Goal: Task Accomplishment & Management: Use online tool/utility

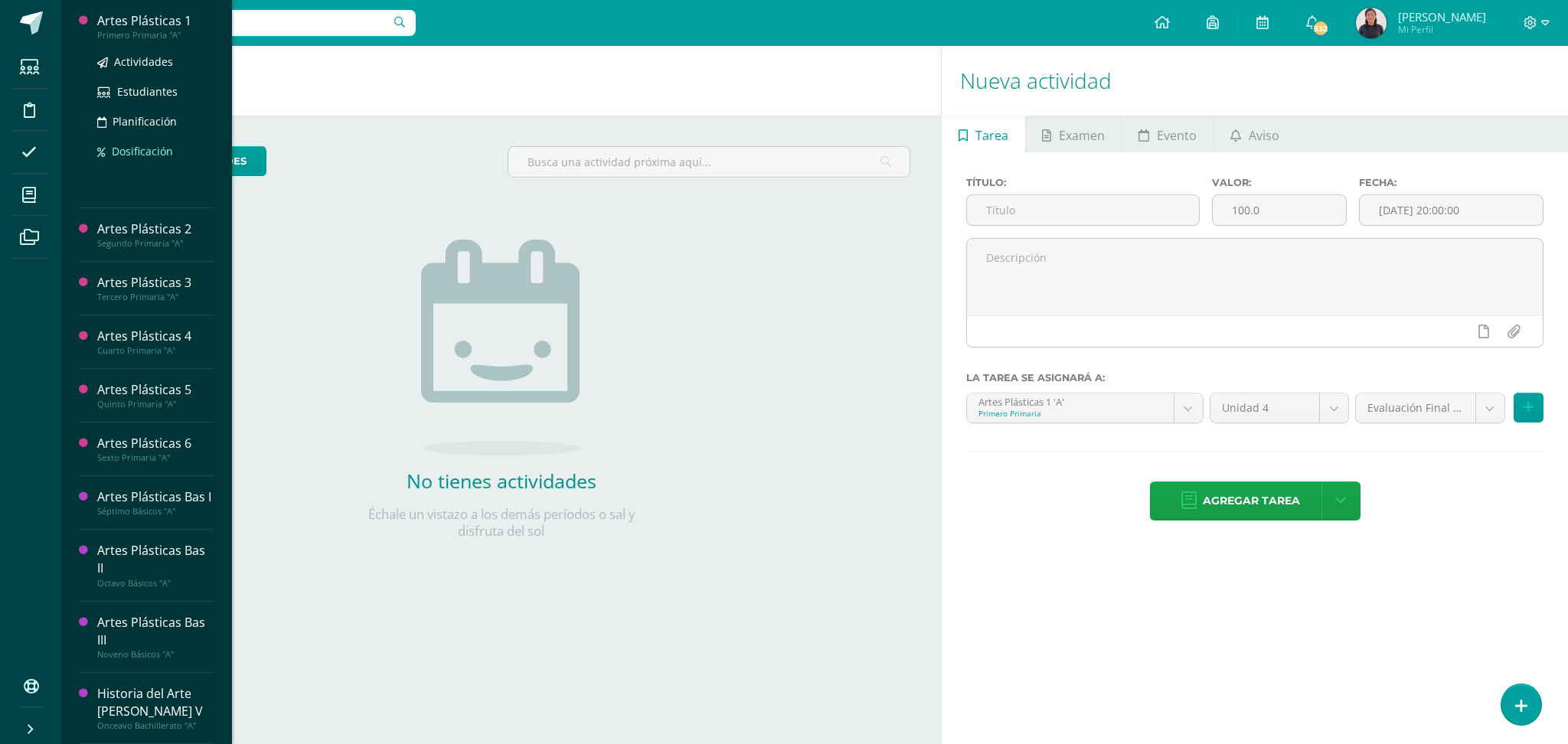
click at [140, 151] on span "Dosificación" at bounding box center [142, 151] width 62 height 15
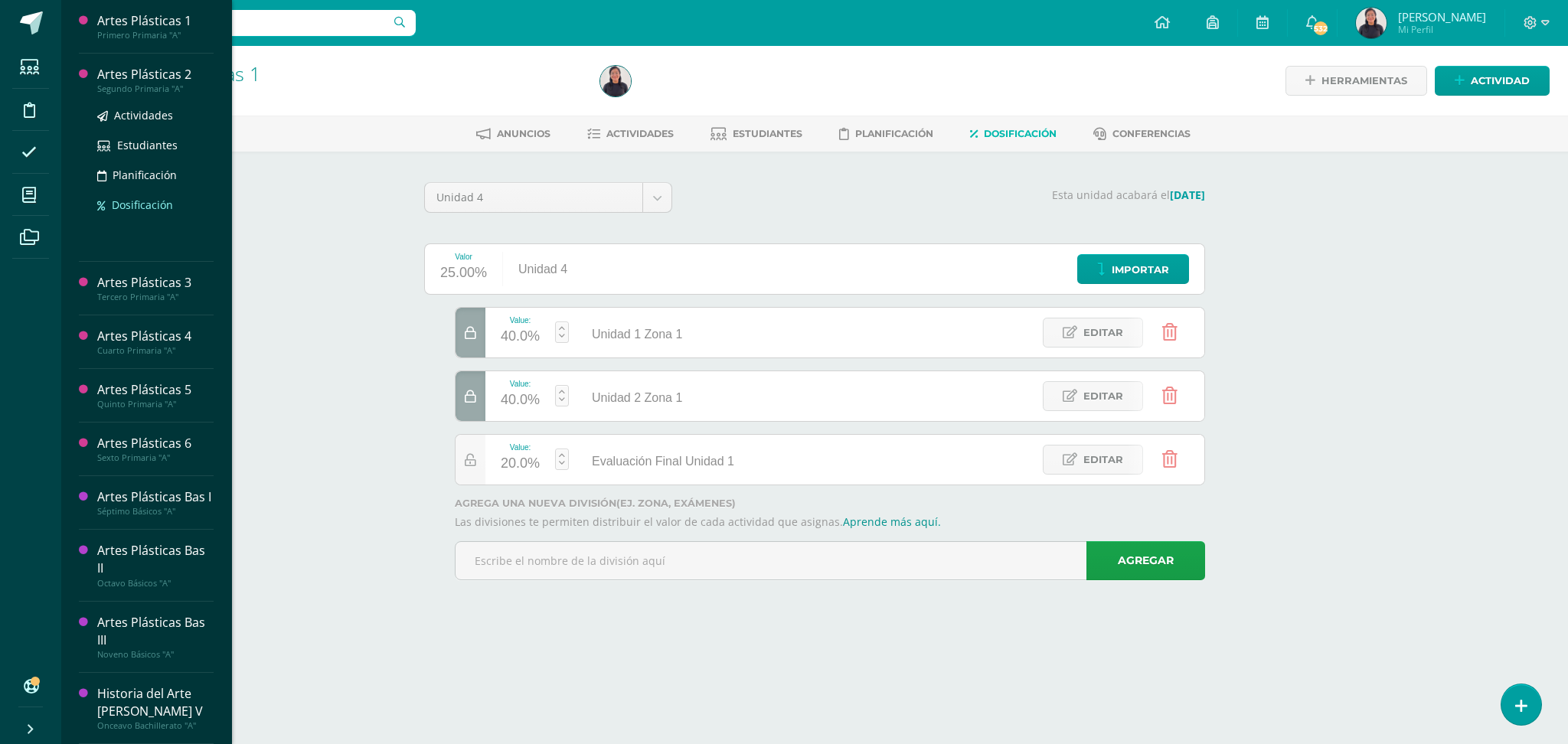
click at [137, 204] on span "Dosificación" at bounding box center [142, 204] width 62 height 15
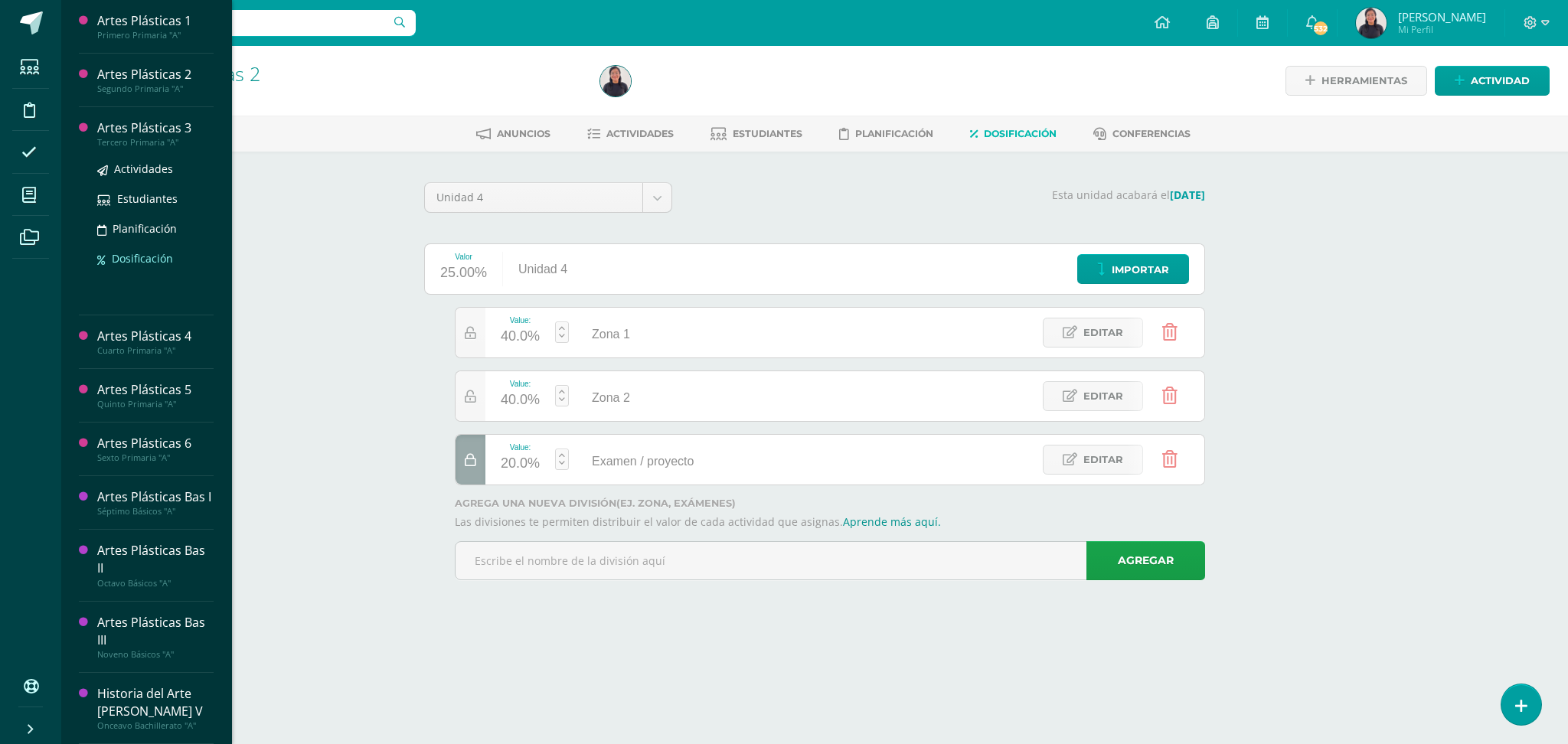
click at [140, 253] on span "Dosificación" at bounding box center [142, 258] width 62 height 15
click at [129, 310] on span "Dosificación" at bounding box center [142, 312] width 62 height 15
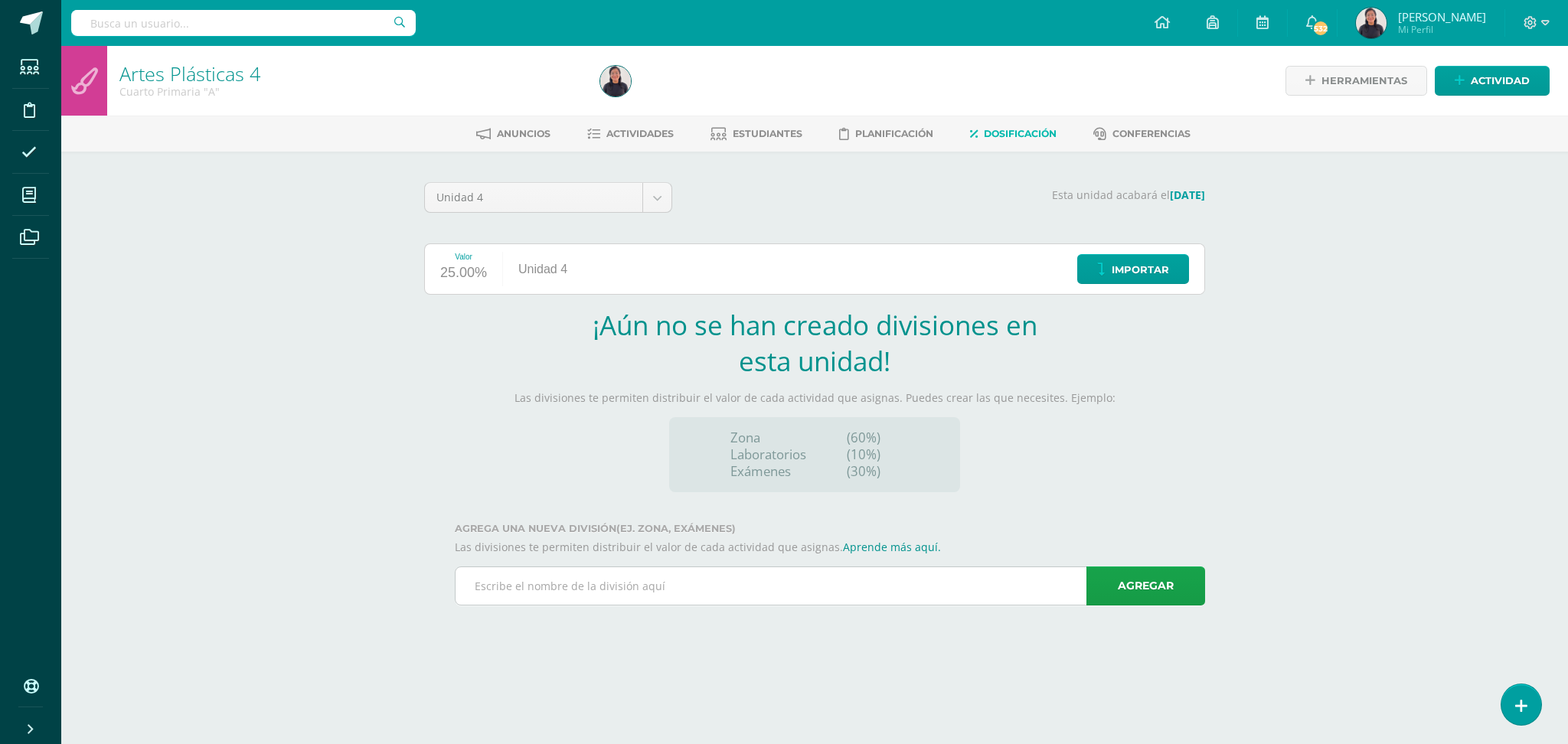
click at [479, 593] on input "text" at bounding box center [830, 586] width 749 height 37
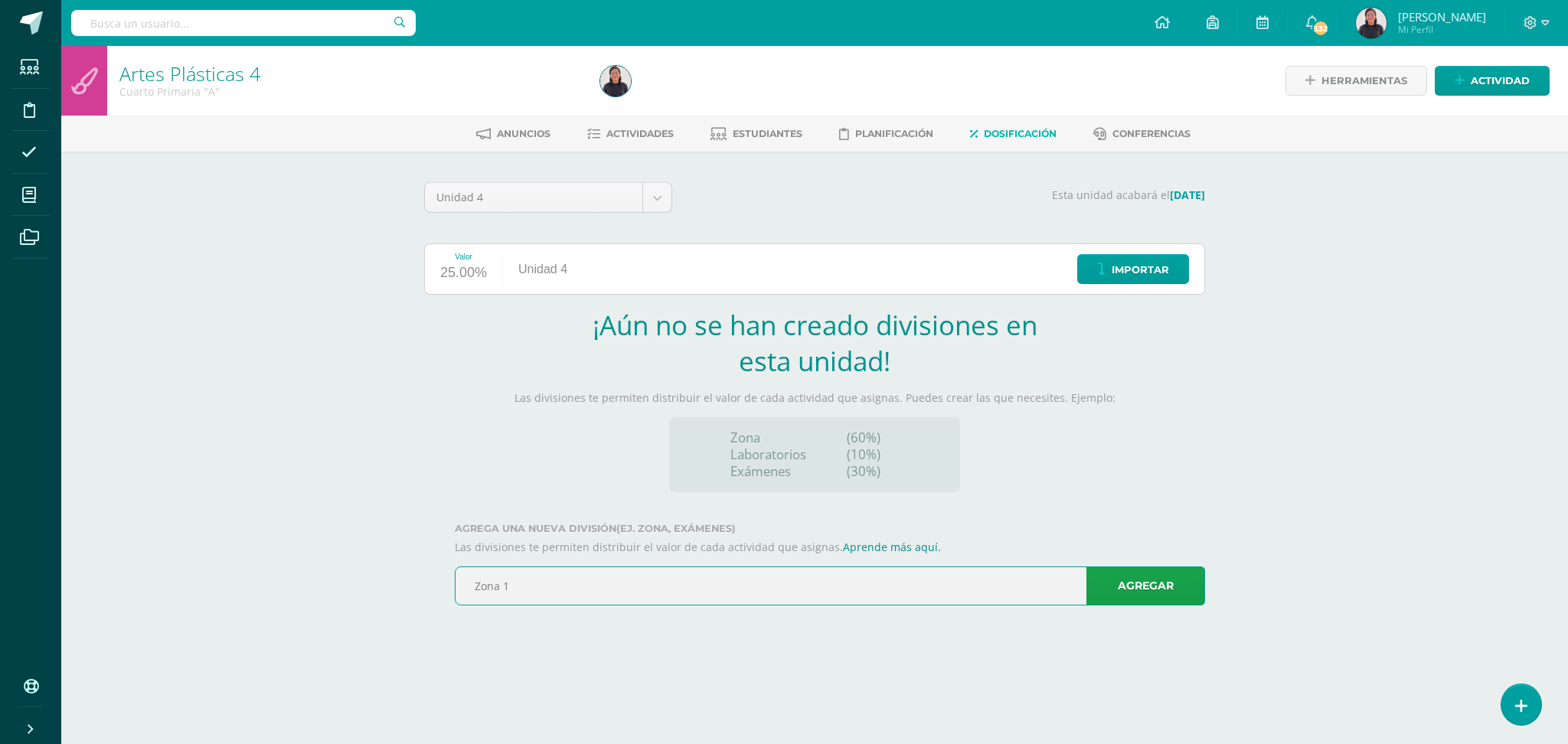
type input "Zona 1"
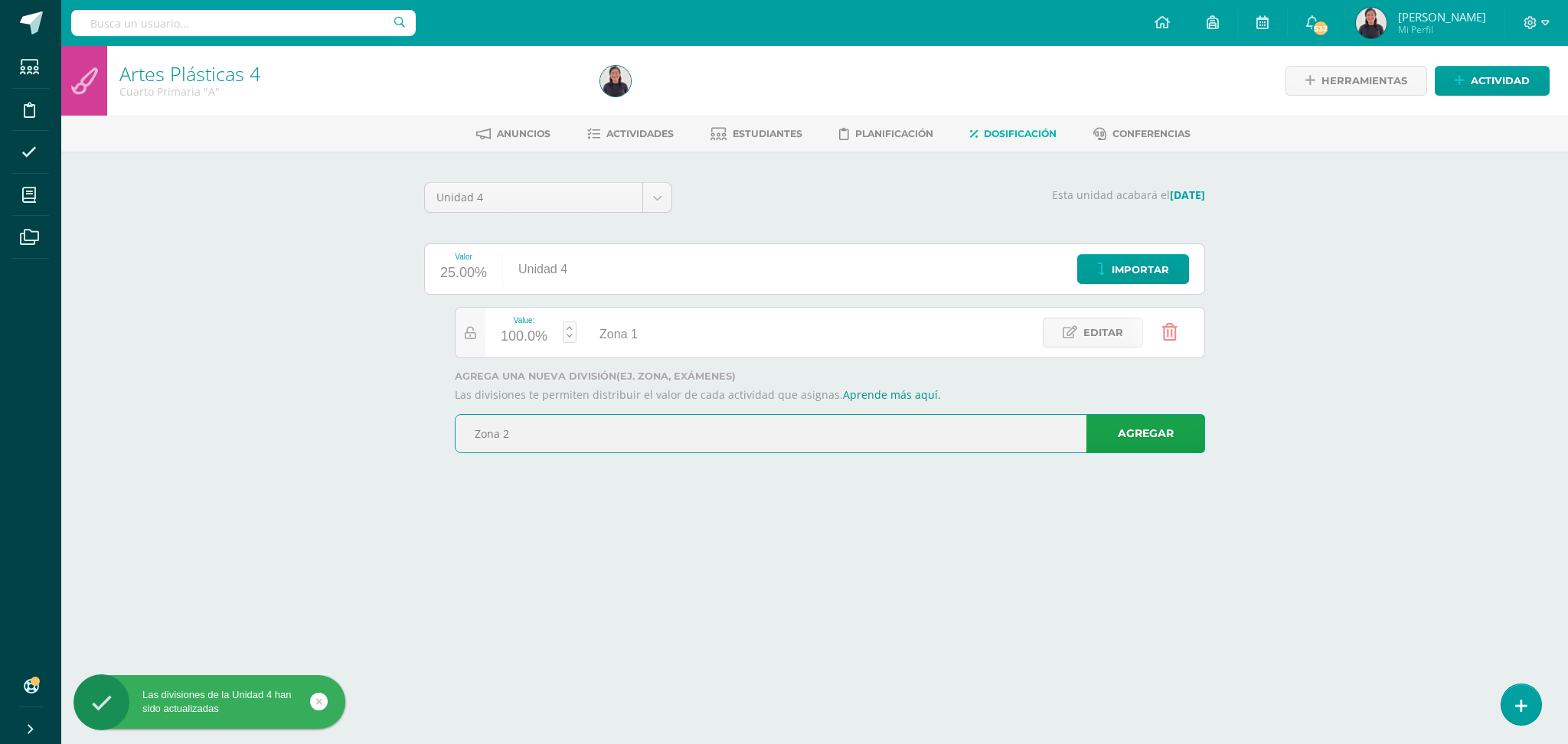
type input "Zona 2"
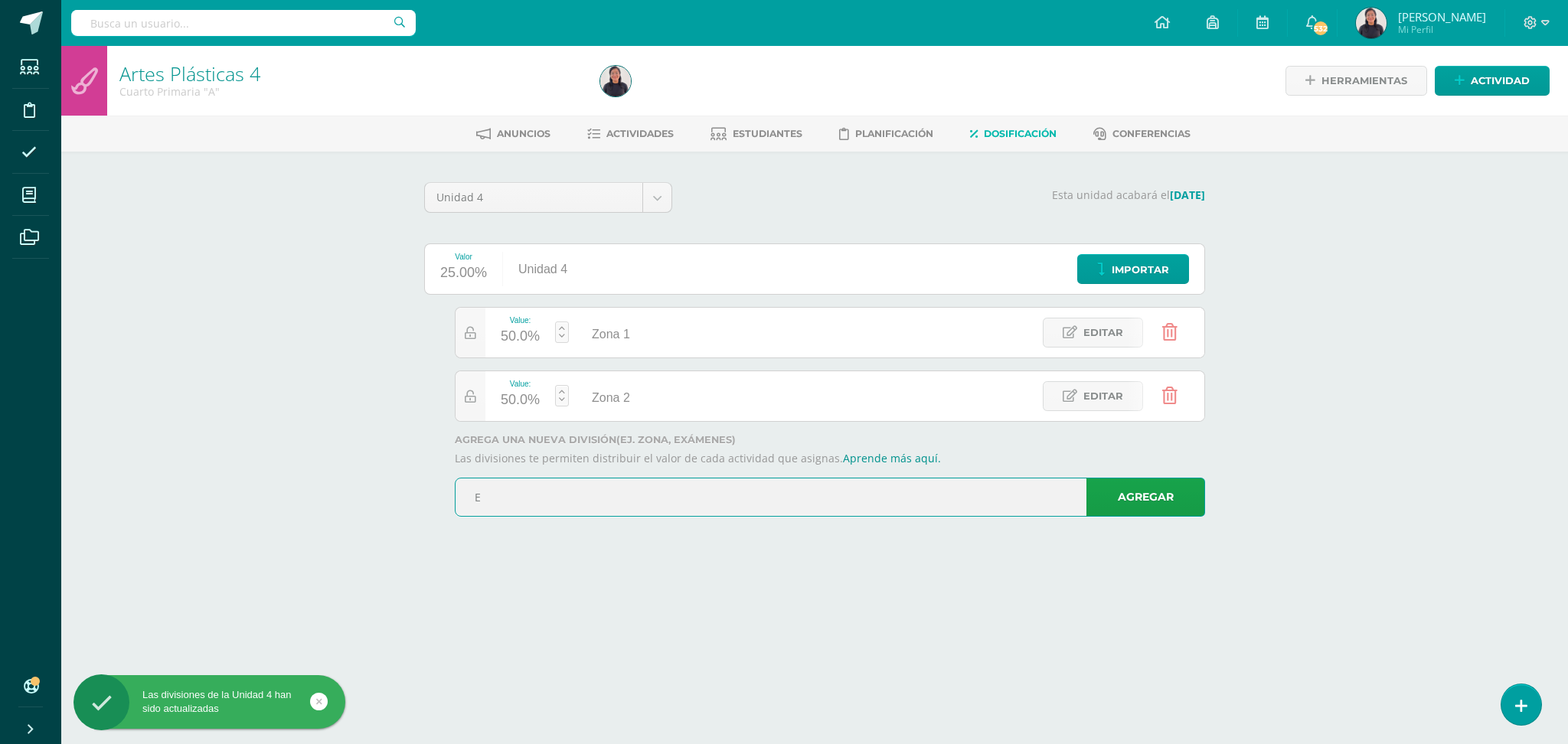
type input "Examen / proyecto"
click at [1152, 513] on link "Agregar" at bounding box center [1145, 498] width 119 height 39
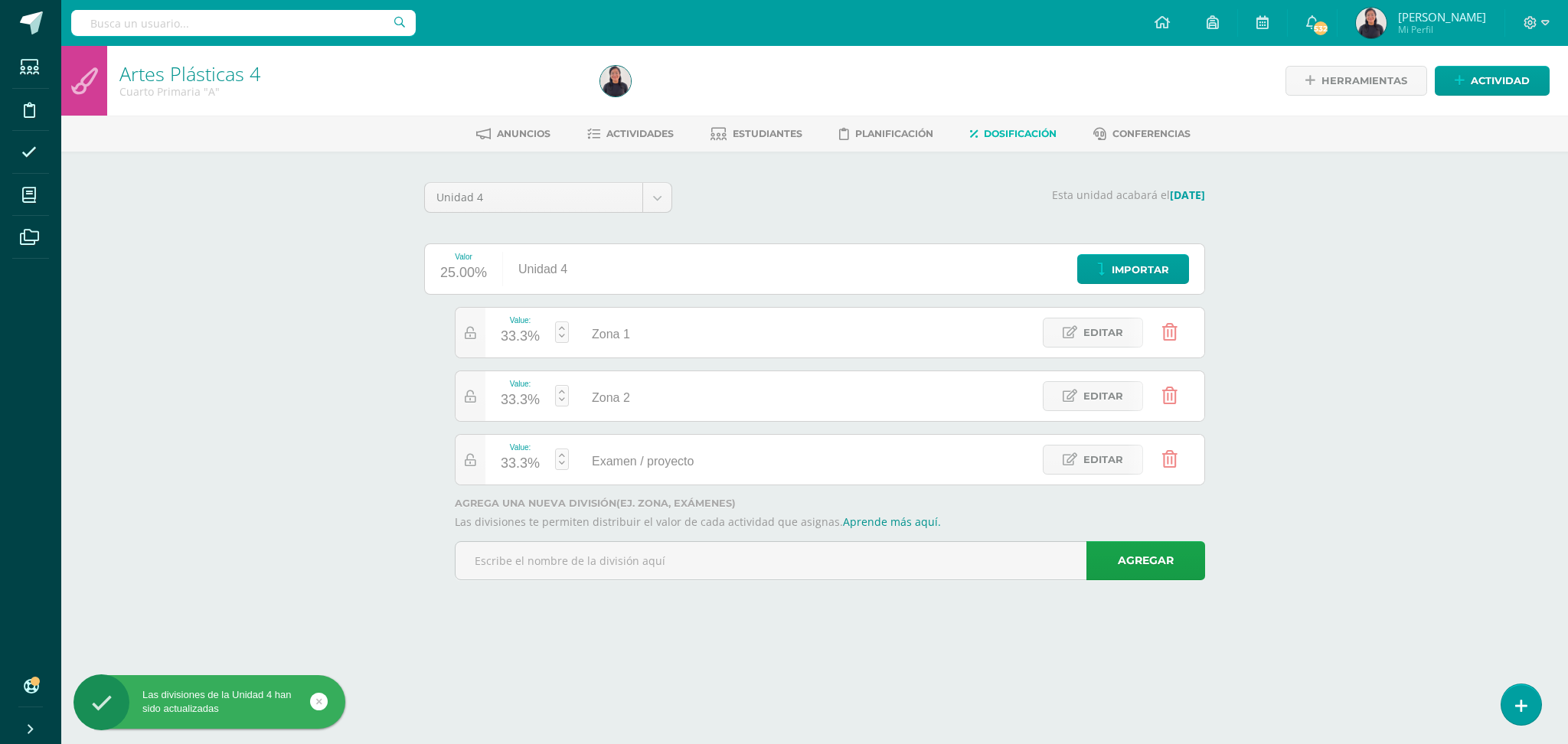
click at [520, 460] on div "33.3%" at bounding box center [520, 463] width 39 height 24
type input "20"
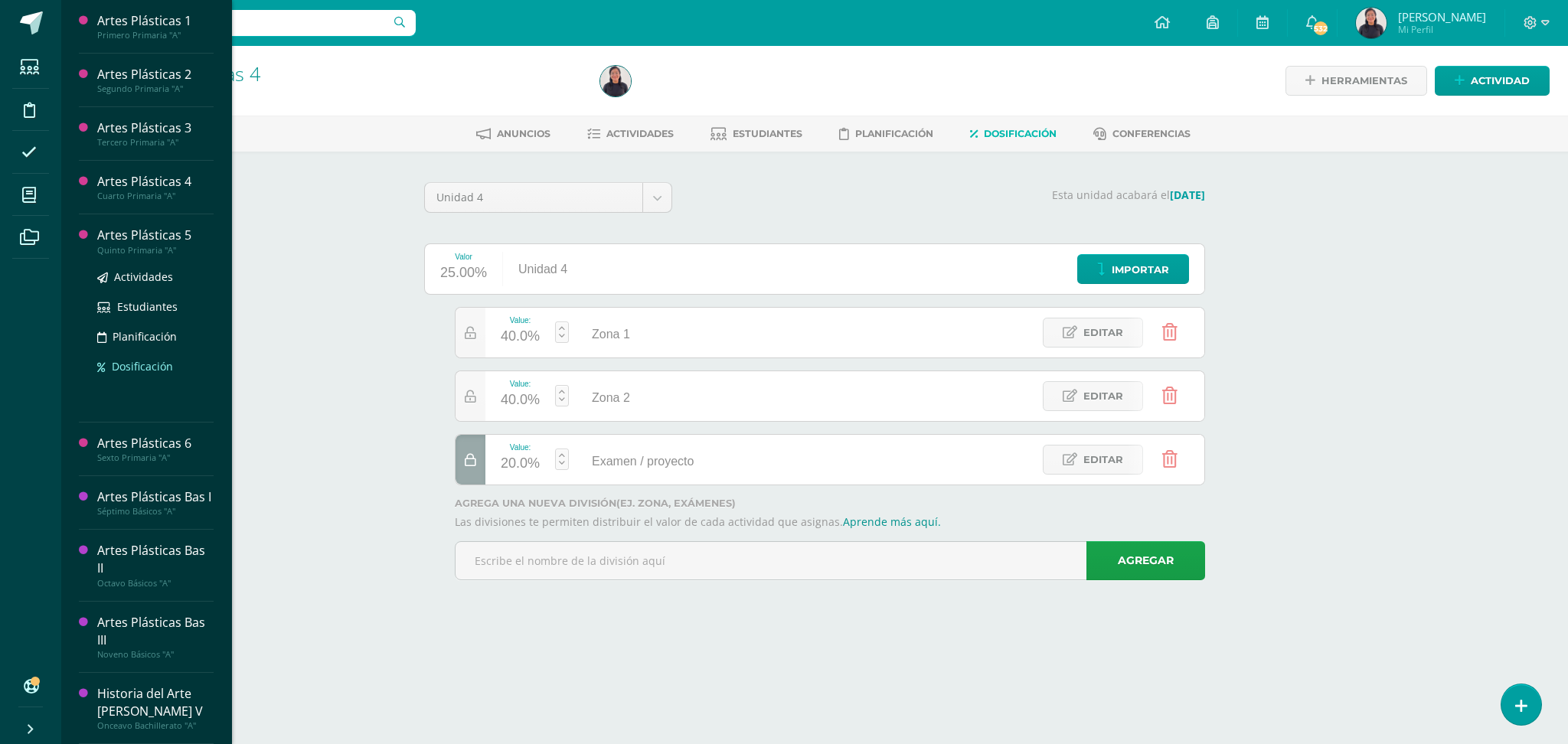
click at [145, 367] on span "Dosificación" at bounding box center [142, 366] width 62 height 15
click at [145, 413] on span "Dosificación" at bounding box center [142, 420] width 62 height 15
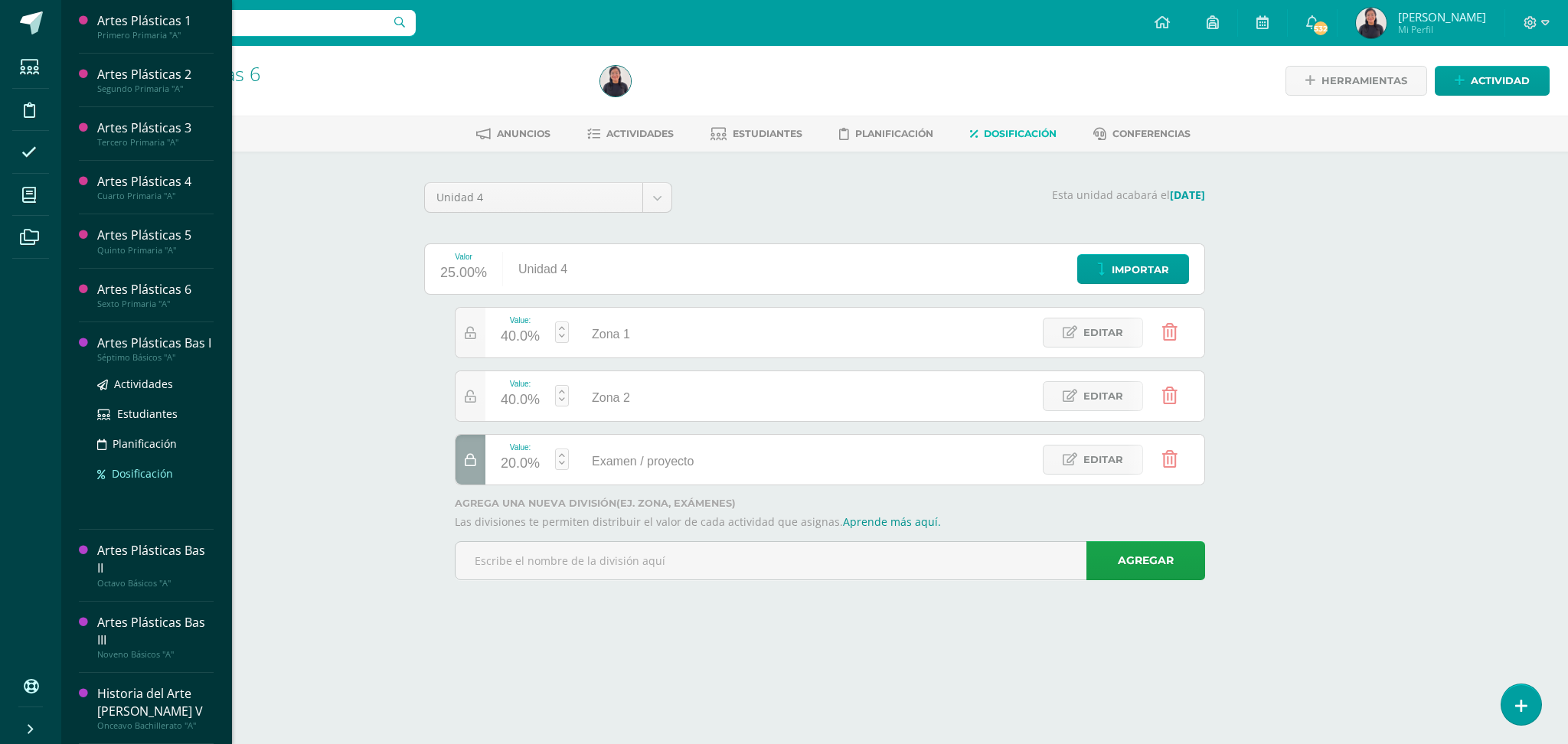
click at [150, 479] on span "Dosificación" at bounding box center [142, 473] width 62 height 15
click at [149, 537] on span "Dosificación" at bounding box center [142, 544] width 62 height 15
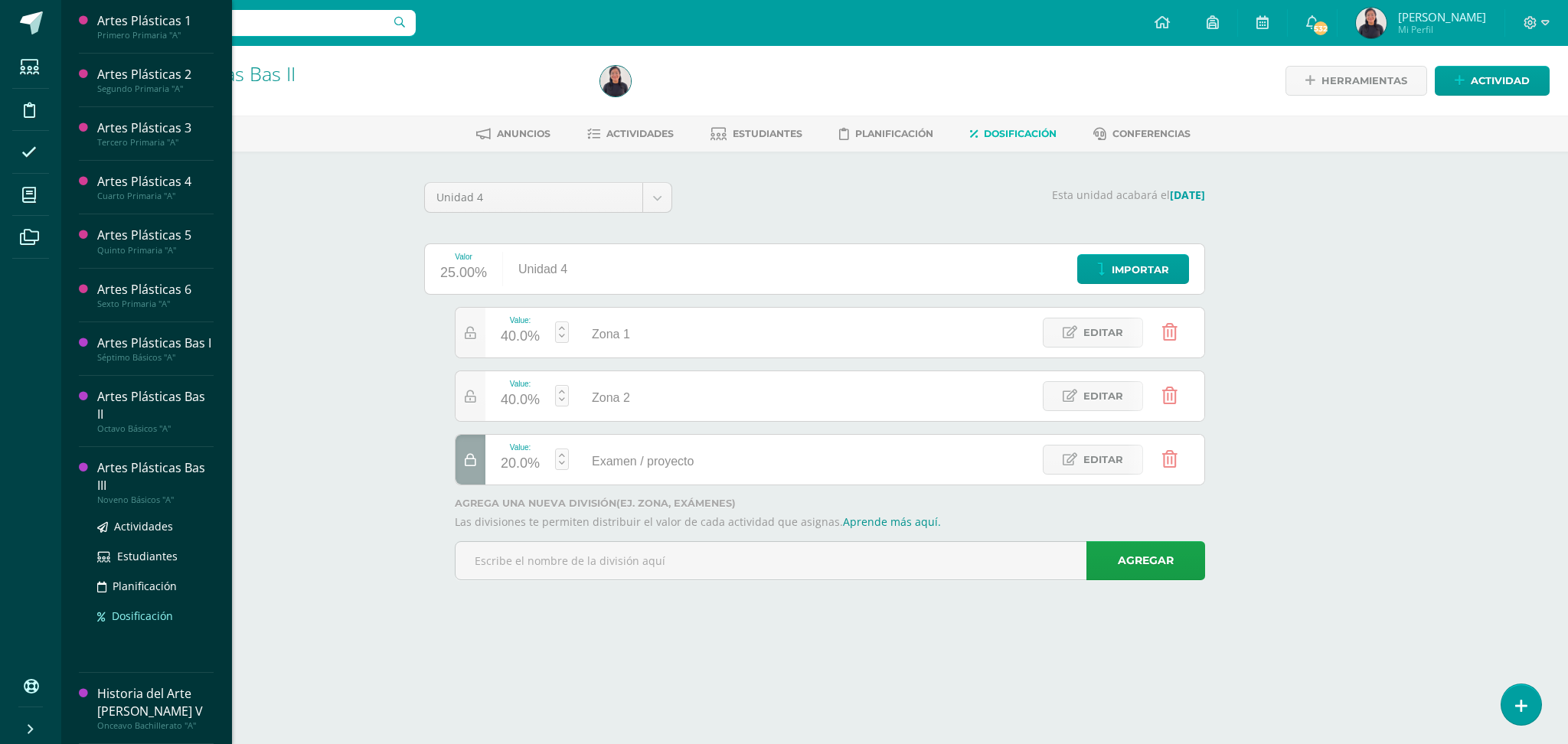
click at [129, 608] on span "Dosificación" at bounding box center [142, 615] width 62 height 15
click at [126, 680] on span "Dosificación" at bounding box center [142, 687] width 62 height 15
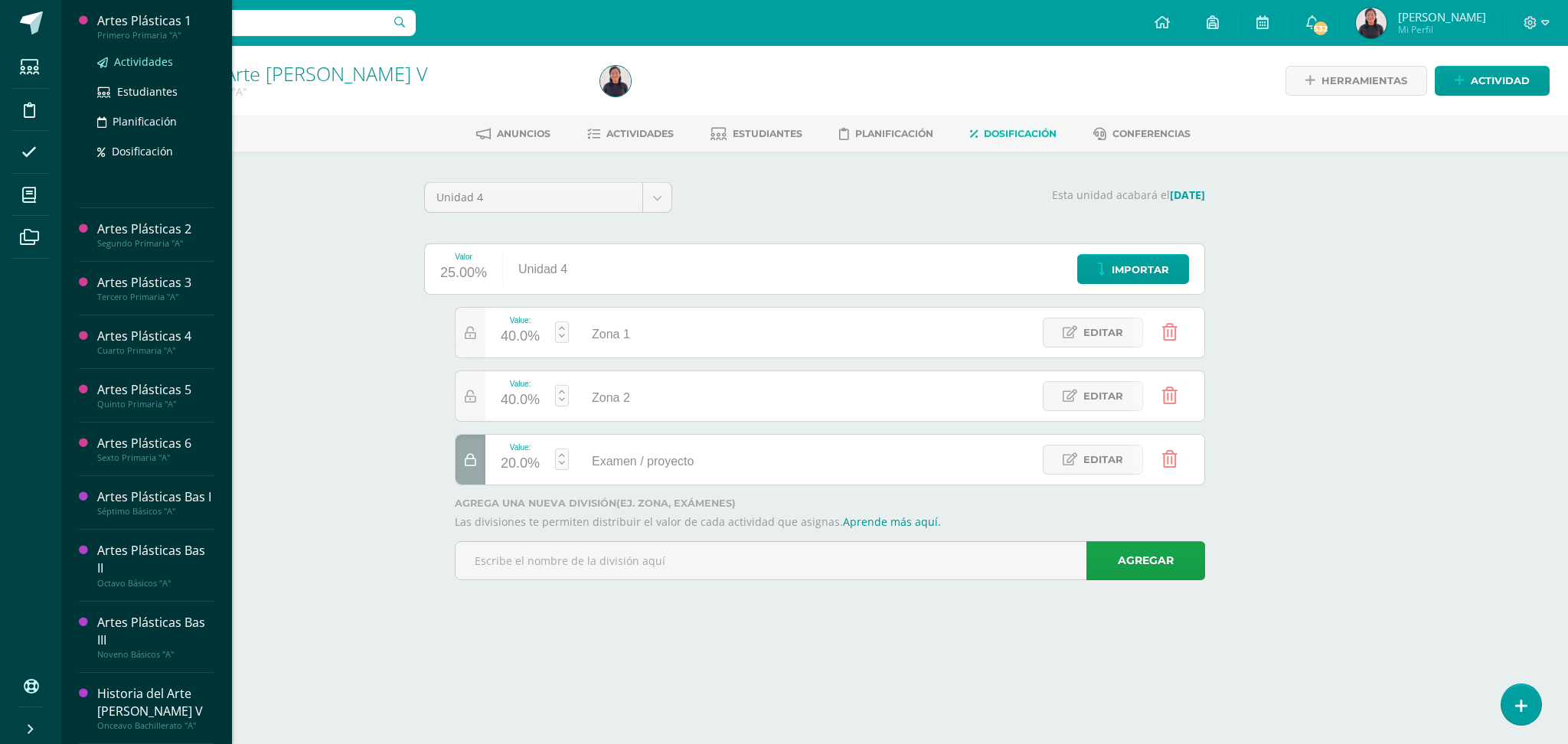
click at [131, 55] on span "Actividades" at bounding box center [143, 62] width 59 height 15
